Goal: Information Seeking & Learning: Understand process/instructions

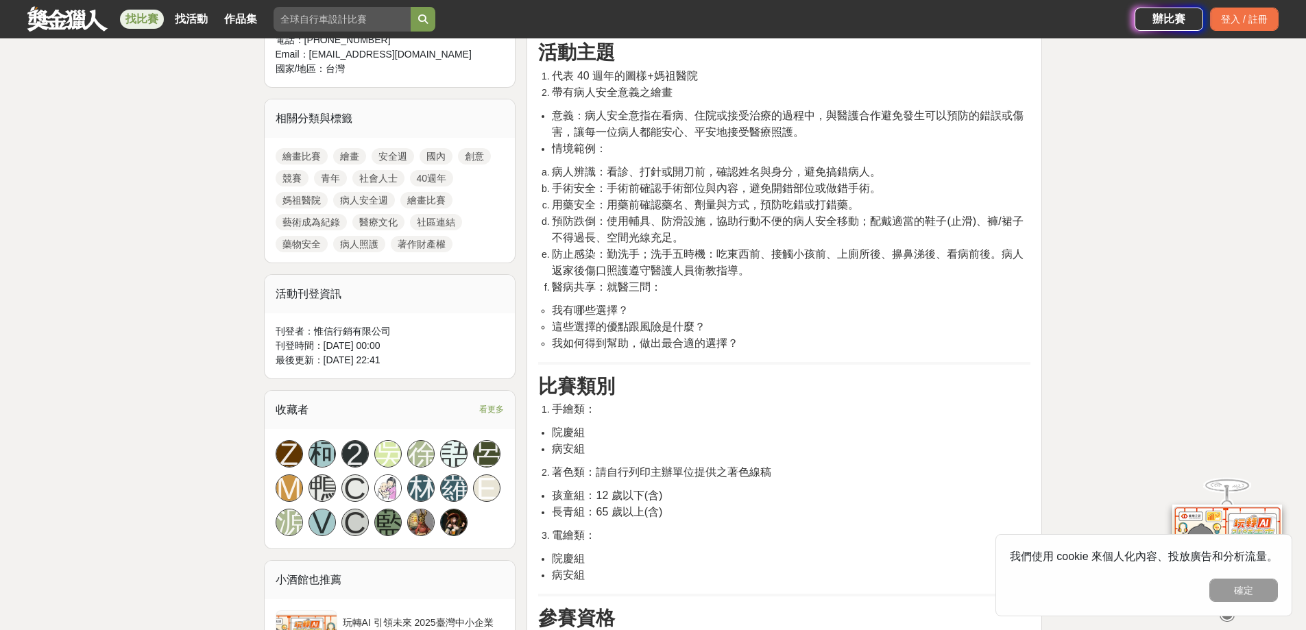
scroll to position [548, 0]
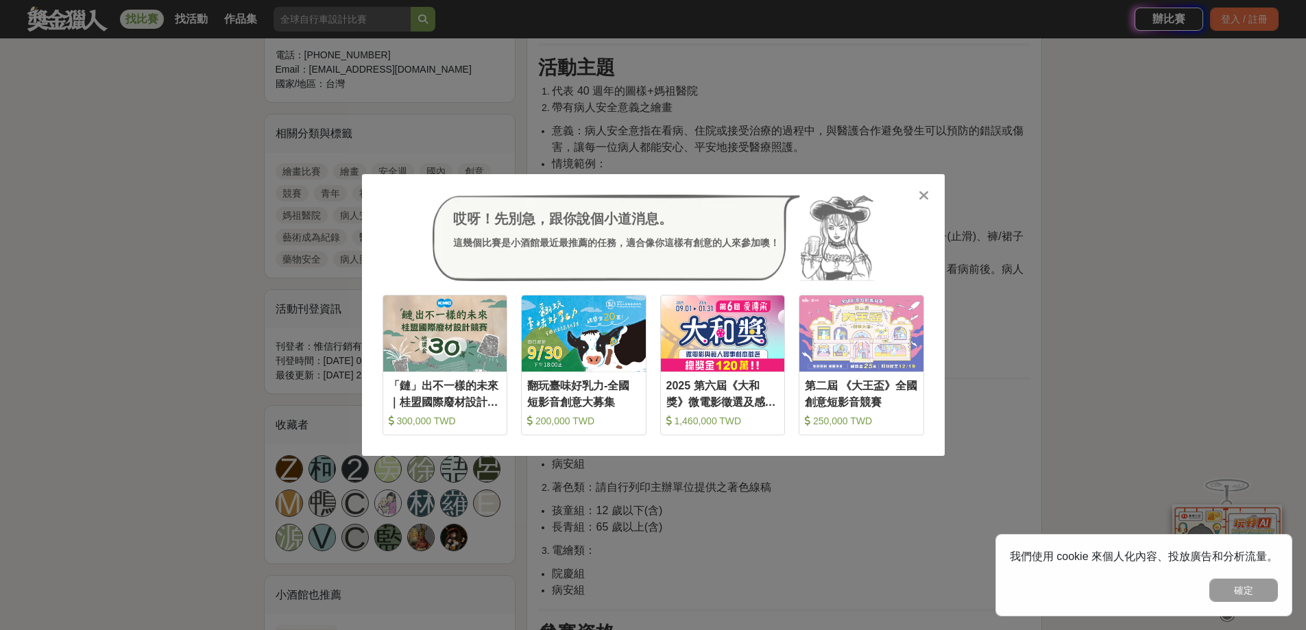
click at [924, 189] on icon at bounding box center [923, 195] width 10 height 14
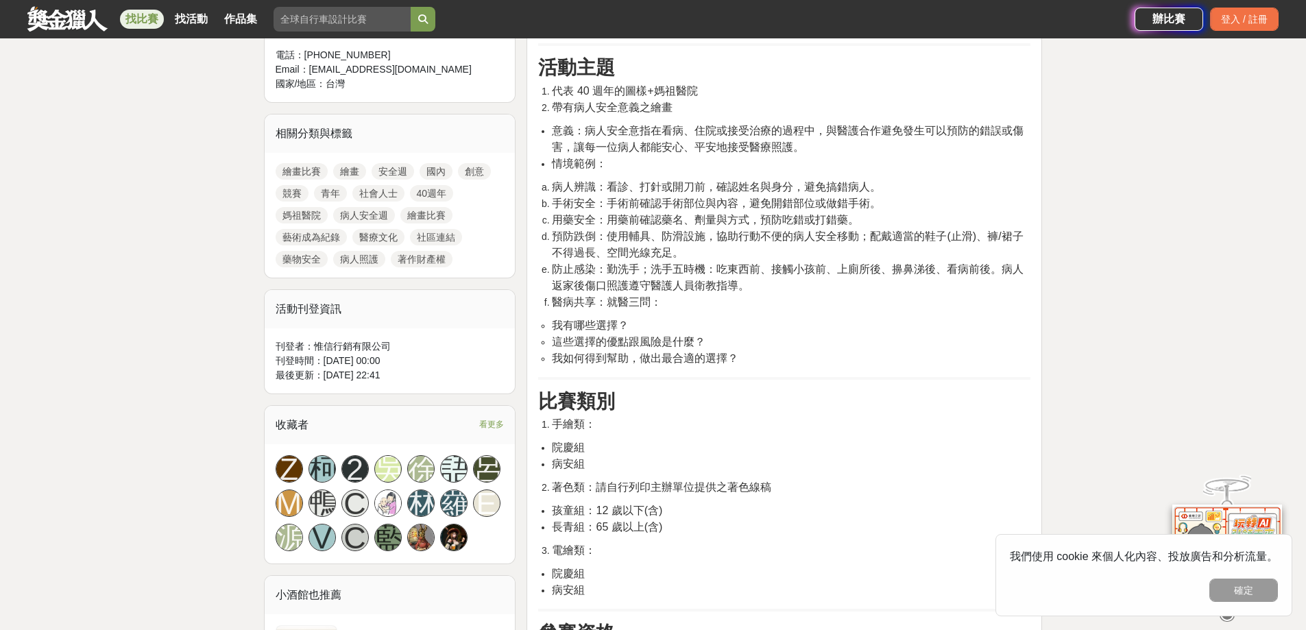
click at [609, 197] on span "手術安全：手術前確認手術部位與內容，避免開錯部位或做錯手術。" at bounding box center [716, 203] width 329 height 12
click at [607, 207] on span "手術安全：手術前確認手術部位與內容，避免開錯部位或做錯手術。" at bounding box center [716, 203] width 329 height 12
click at [607, 209] on span "手術安全：手術前確認手術部位與內容，避免開錯部位或做錯手術。" at bounding box center [716, 203] width 329 height 12
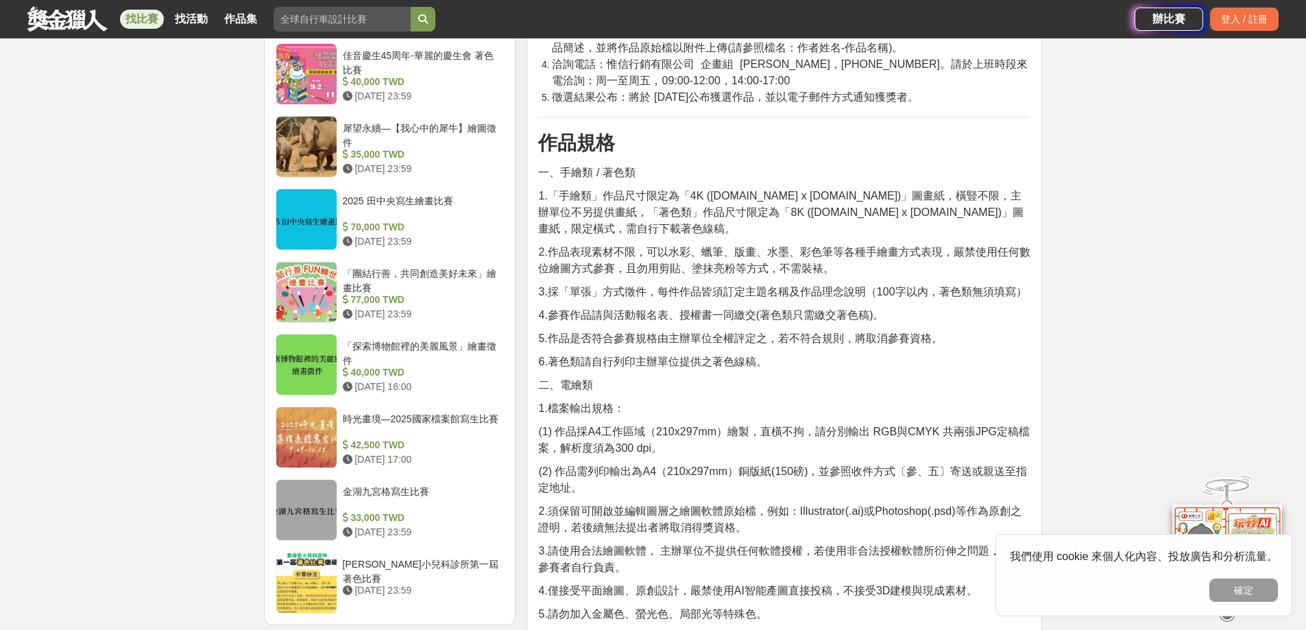
scroll to position [1439, 0]
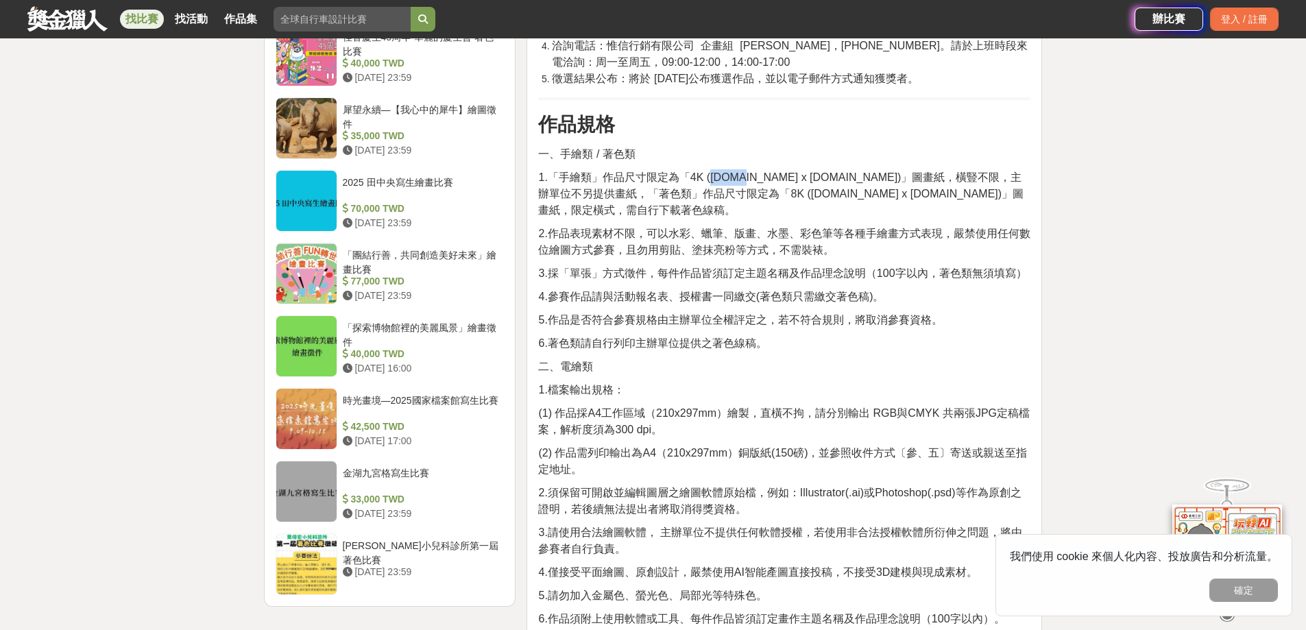
drag, startPoint x: 709, startPoint y: 177, endPoint x: 739, endPoint y: 176, distance: 29.5
click at [739, 176] on span "1.「手繪類」作品尺寸限定為「4K ([DOMAIN_NAME] x [DOMAIN_NAME])」圖畫紙，橫豎不限，主辦單位不另提供畫紙，「著色類」作品尺寸…" at bounding box center [780, 193] width 485 height 45
click at [797, 314] on span "5.作品是否符合參賽規格由主辦單位全權評定之，若不符合規則，將取消參賽資格。" at bounding box center [740, 320] width 404 height 12
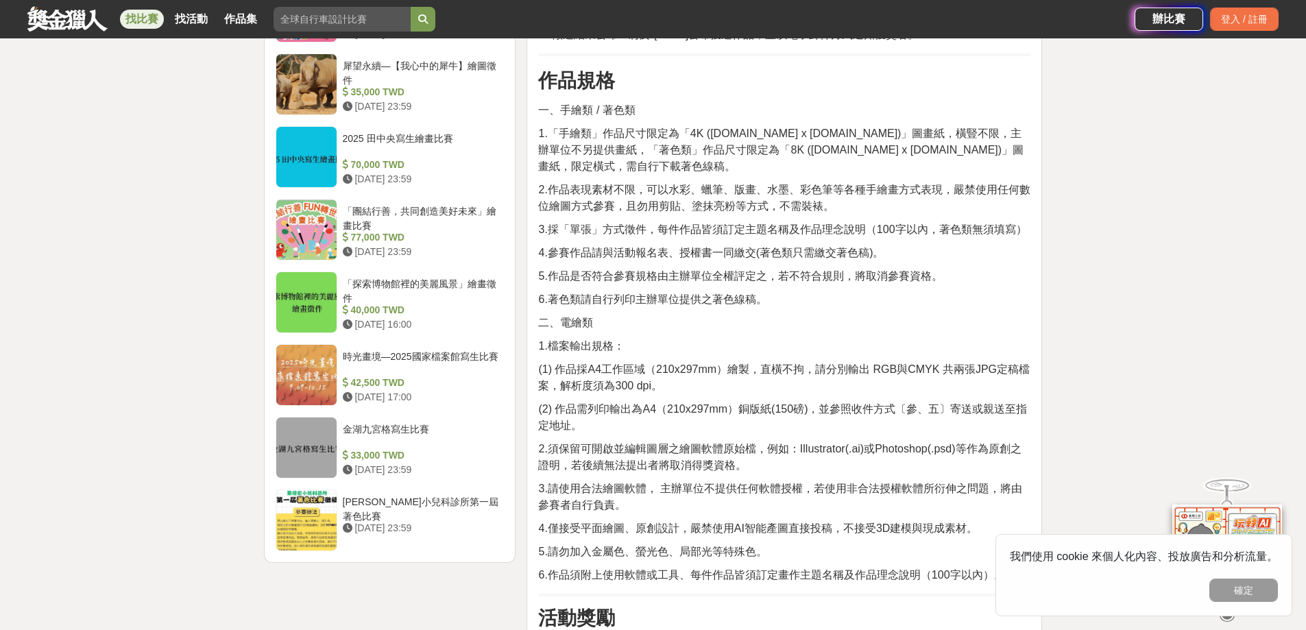
scroll to position [1508, 0]
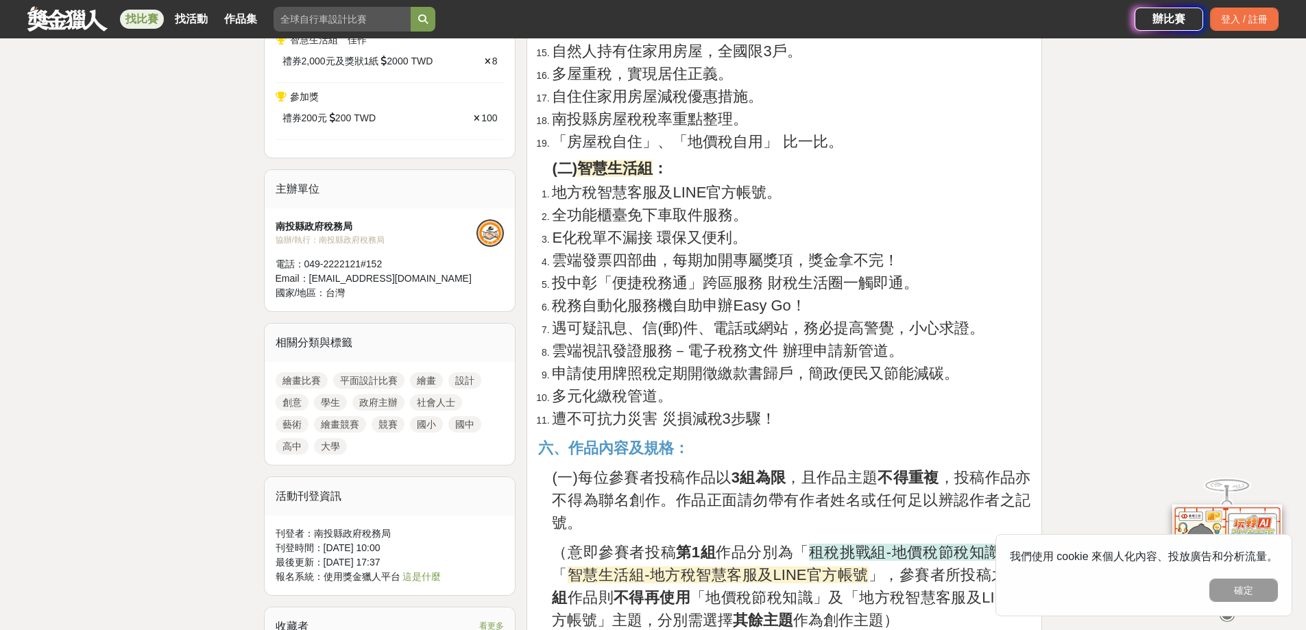
scroll to position [754, 0]
